Goal: Complete application form

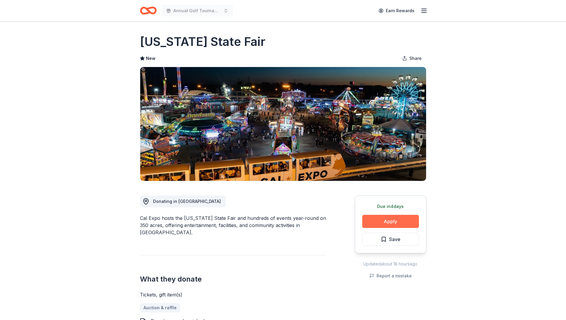
click at [390, 222] on button "Apply" at bounding box center [390, 221] width 57 height 13
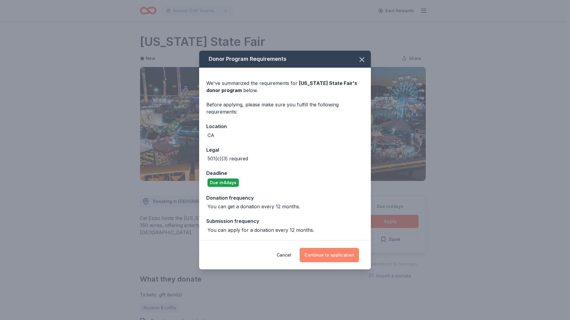
click at [324, 254] on button "Continue to application" at bounding box center [329, 255] width 59 height 14
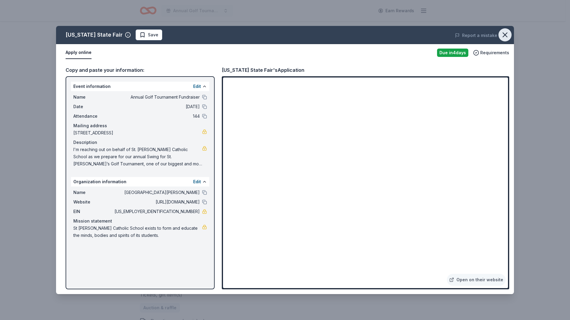
click at [503, 34] on icon "button" at bounding box center [505, 35] width 8 height 8
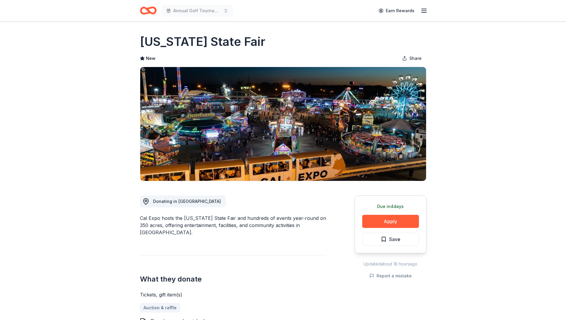
click at [150, 11] on icon "Home" at bounding box center [148, 11] width 17 height 14
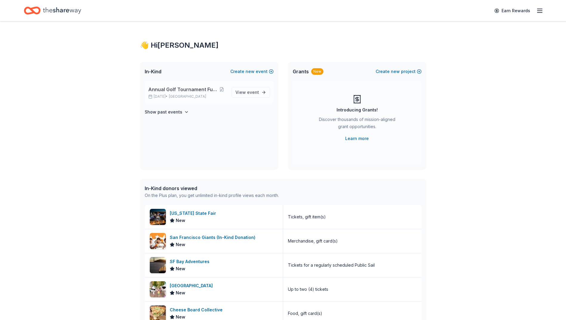
click at [189, 87] on span "Annual Golf Tournament Fundraiser" at bounding box center [182, 89] width 69 height 7
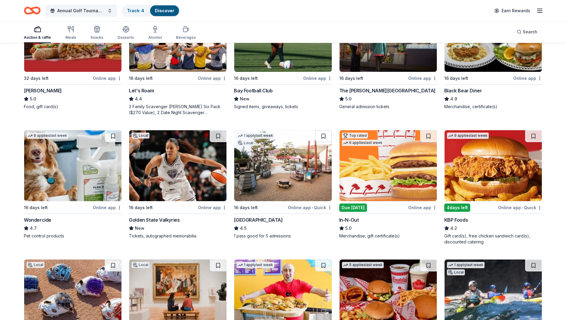
scroll to position [268, 0]
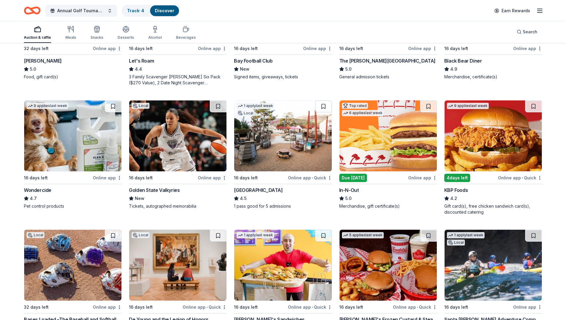
click at [385, 157] on img at bounding box center [387, 136] width 97 height 71
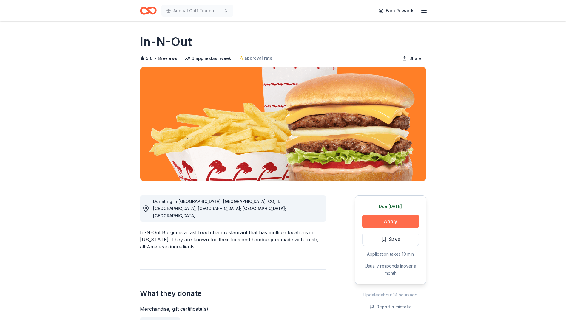
click at [395, 220] on button "Apply" at bounding box center [390, 221] width 57 height 13
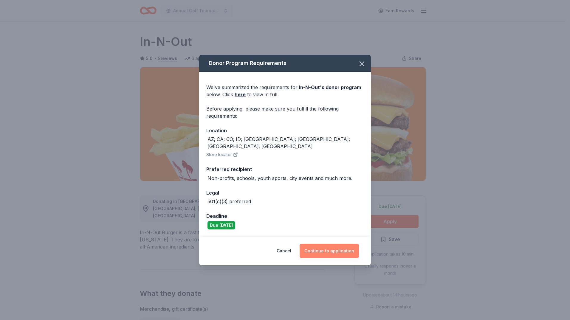
click at [322, 248] on button "Continue to application" at bounding box center [329, 251] width 59 height 14
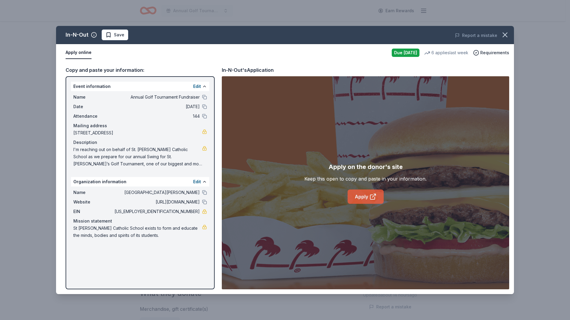
click at [364, 196] on link "Apply" at bounding box center [366, 197] width 36 height 14
click at [365, 196] on link "Apply" at bounding box center [366, 197] width 36 height 14
